Goal: Book appointment/travel/reservation

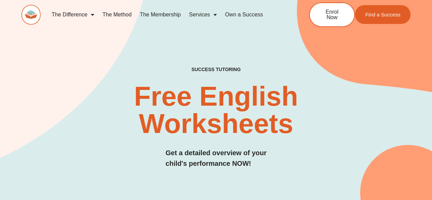
click at [193, 16] on link "Services" at bounding box center [203, 15] width 36 height 16
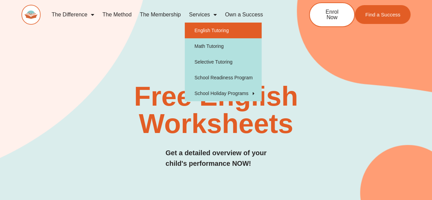
click at [202, 28] on link "English Tutoring" at bounding box center [223, 31] width 77 height 16
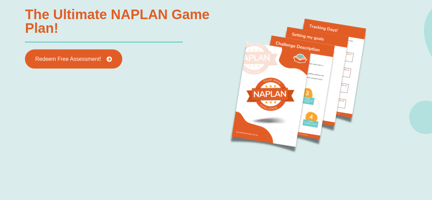
scroll to position [696, 0]
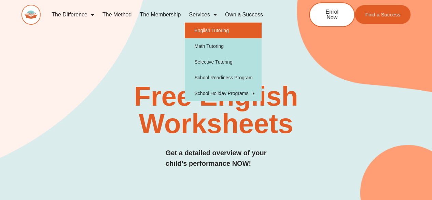
click at [206, 34] on link "English Tutoring" at bounding box center [223, 31] width 77 height 16
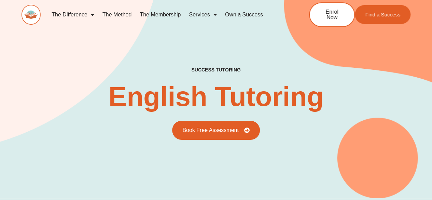
click at [207, 15] on link "Services" at bounding box center [203, 15] width 36 height 16
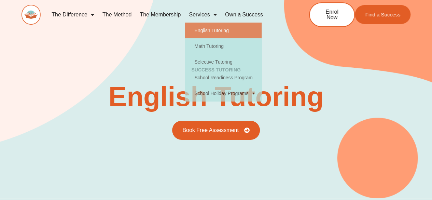
type input "*"
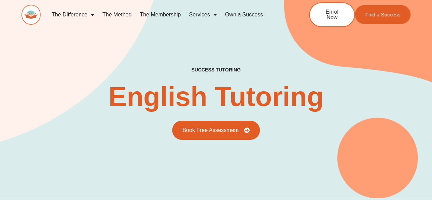
scroll to position [3, 0]
click at [206, 16] on link "Services" at bounding box center [203, 15] width 36 height 16
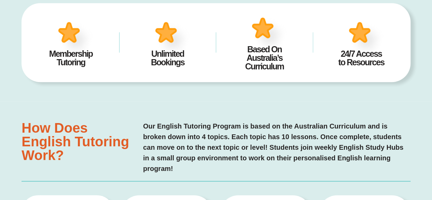
scroll to position [0, 0]
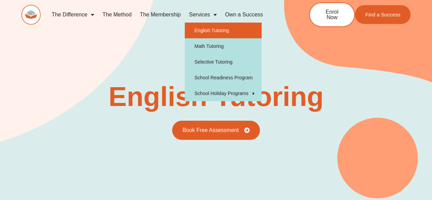
click at [198, 28] on link "English Tutoring" at bounding box center [223, 31] width 77 height 16
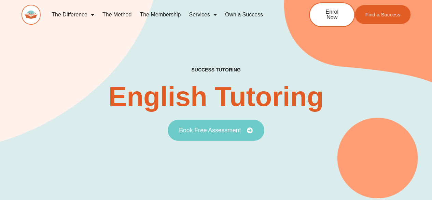
click at [220, 135] on link "Book Free Assessment" at bounding box center [216, 130] width 96 height 21
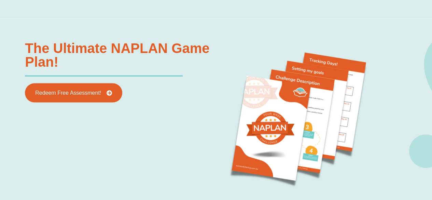
scroll to position [670, 0]
